Goal: Find specific page/section: Find specific page/section

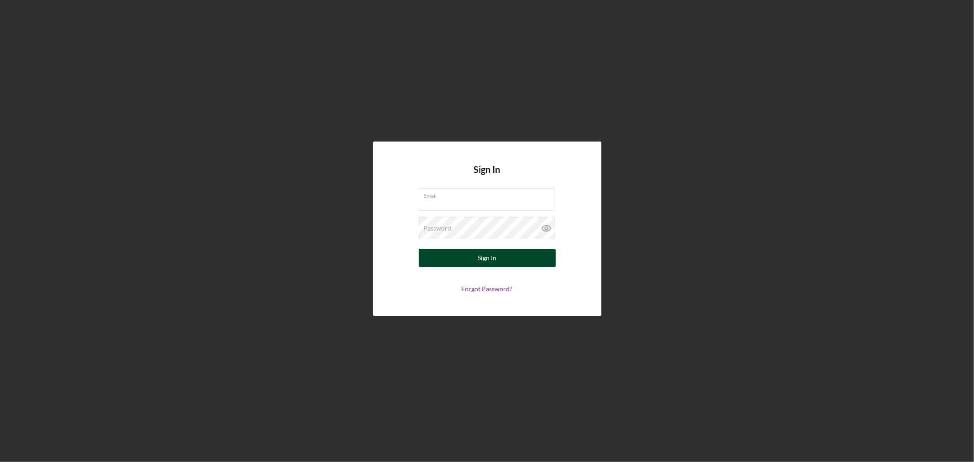
type input "[EMAIL_ADDRESS][DOMAIN_NAME]"
drag, startPoint x: 483, startPoint y: 261, endPoint x: 489, endPoint y: 260, distance: 5.6
click at [485, 261] on div "Sign In" at bounding box center [487, 258] width 19 height 18
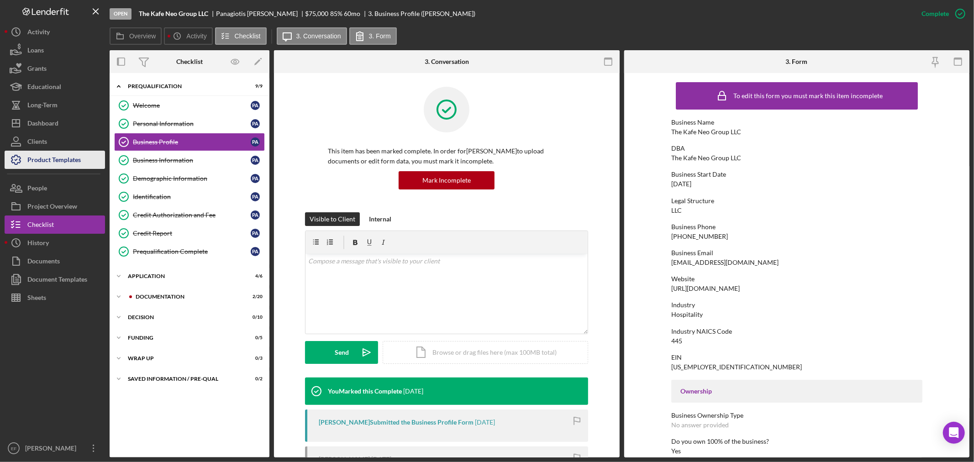
click at [51, 156] on div "Product Templates" at bounding box center [53, 161] width 53 height 21
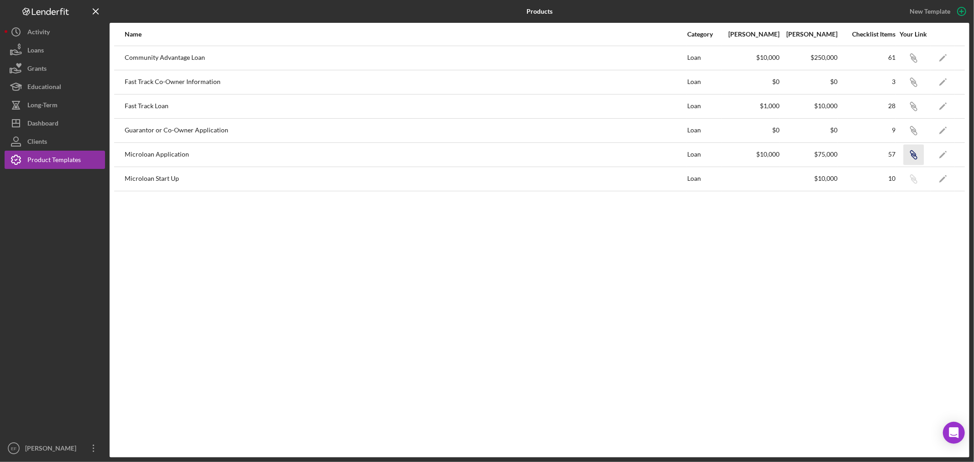
click at [912, 153] on icon "button" at bounding box center [913, 155] width 5 height 5
